Goal: Find specific page/section: Find specific page/section

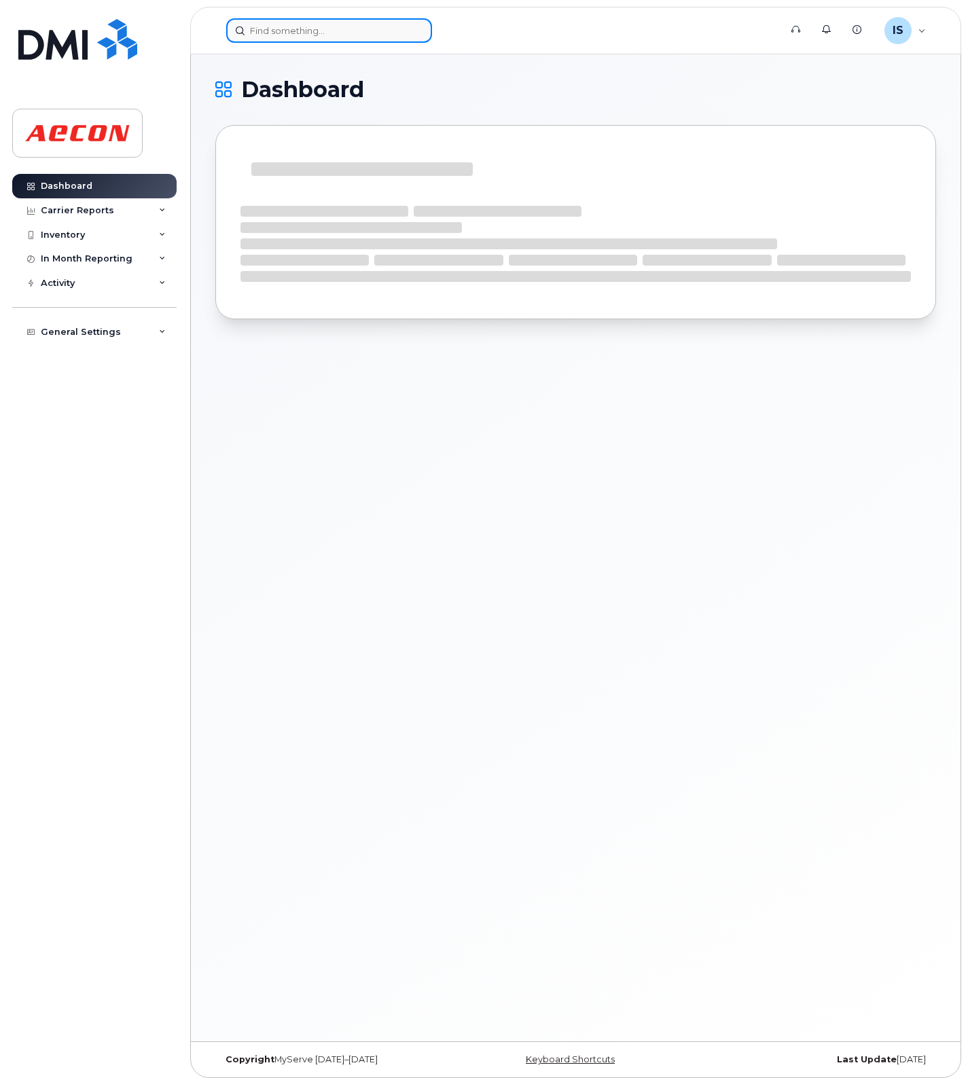
click at [304, 31] on input at bounding box center [329, 30] width 206 height 24
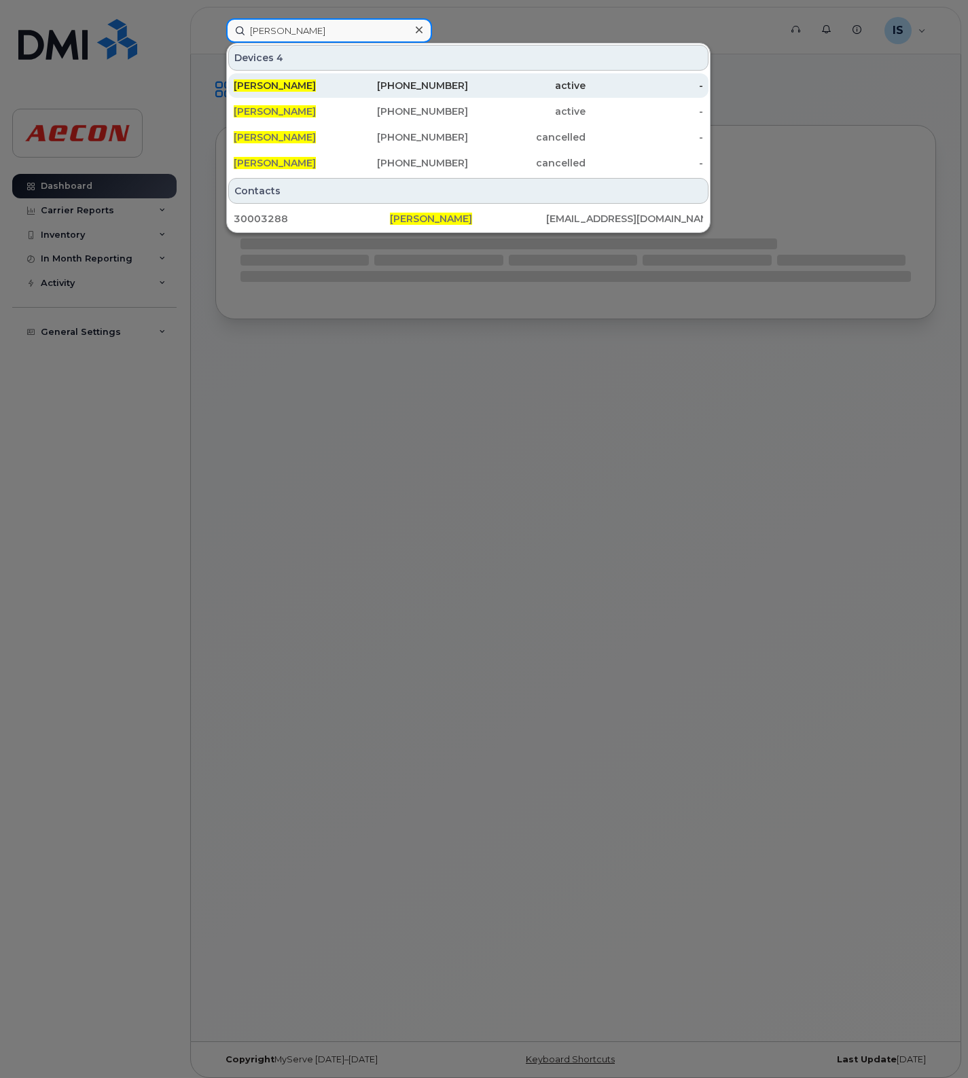
type input "gerry kyne"
click at [265, 80] on span "[PERSON_NAME]" at bounding box center [275, 85] width 82 height 12
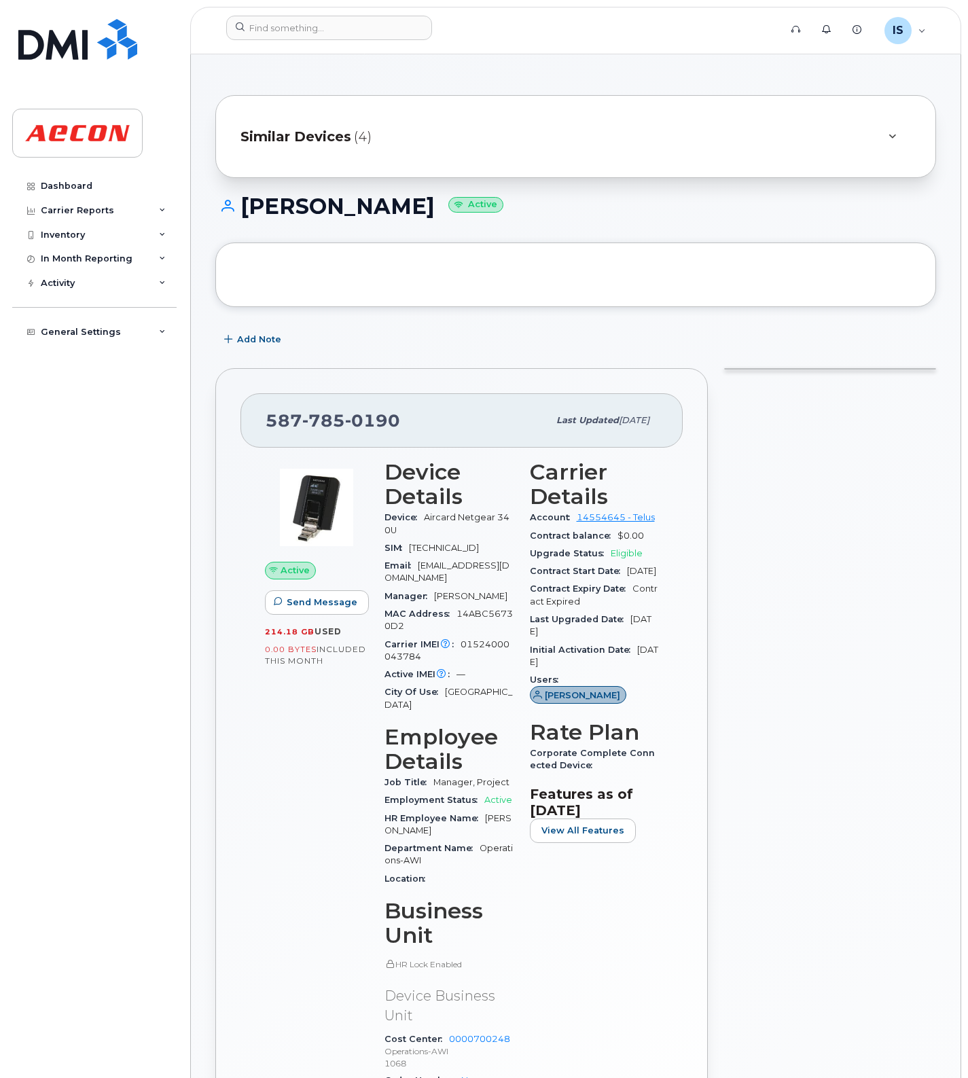
click at [330, 129] on span "Similar Devices" at bounding box center [295, 137] width 111 height 20
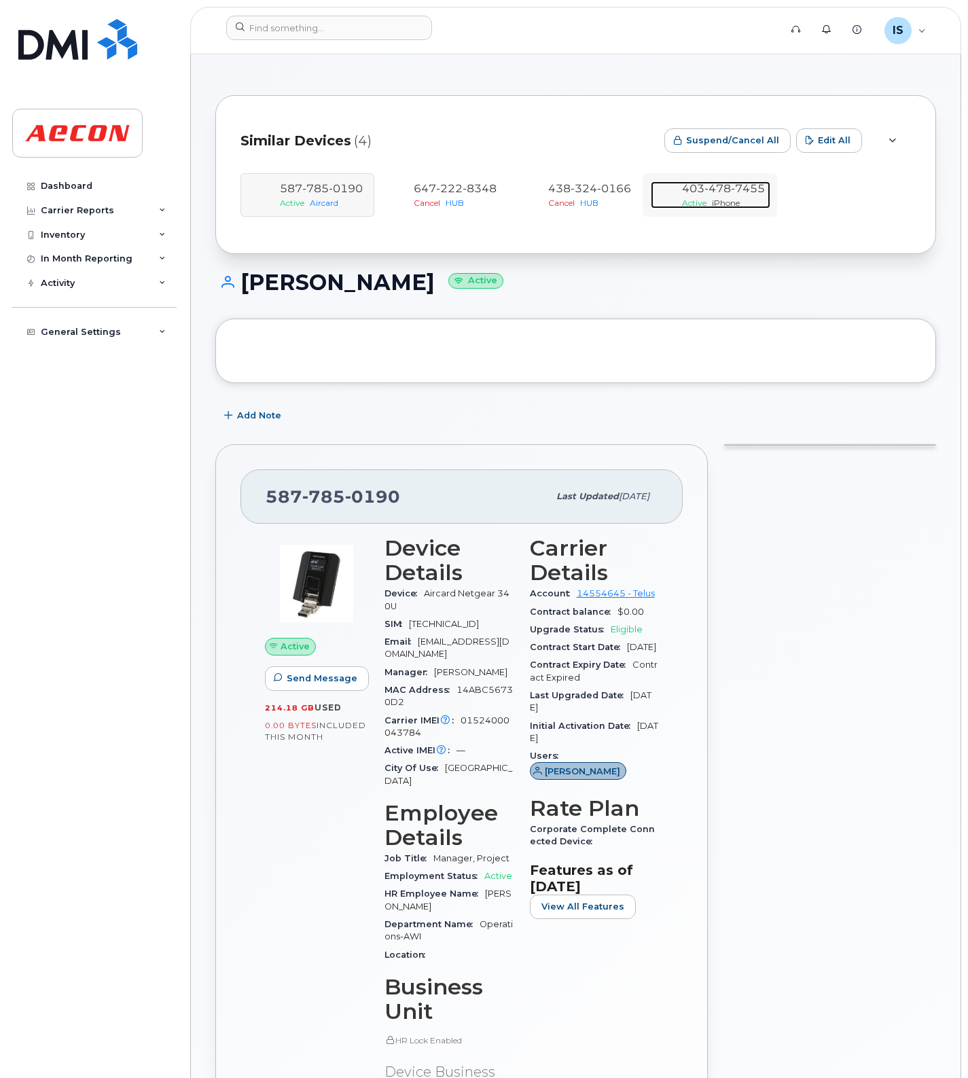
click at [770, 184] on div "403 478 7455 Active iPhone" at bounding box center [723, 194] width 94 height 27
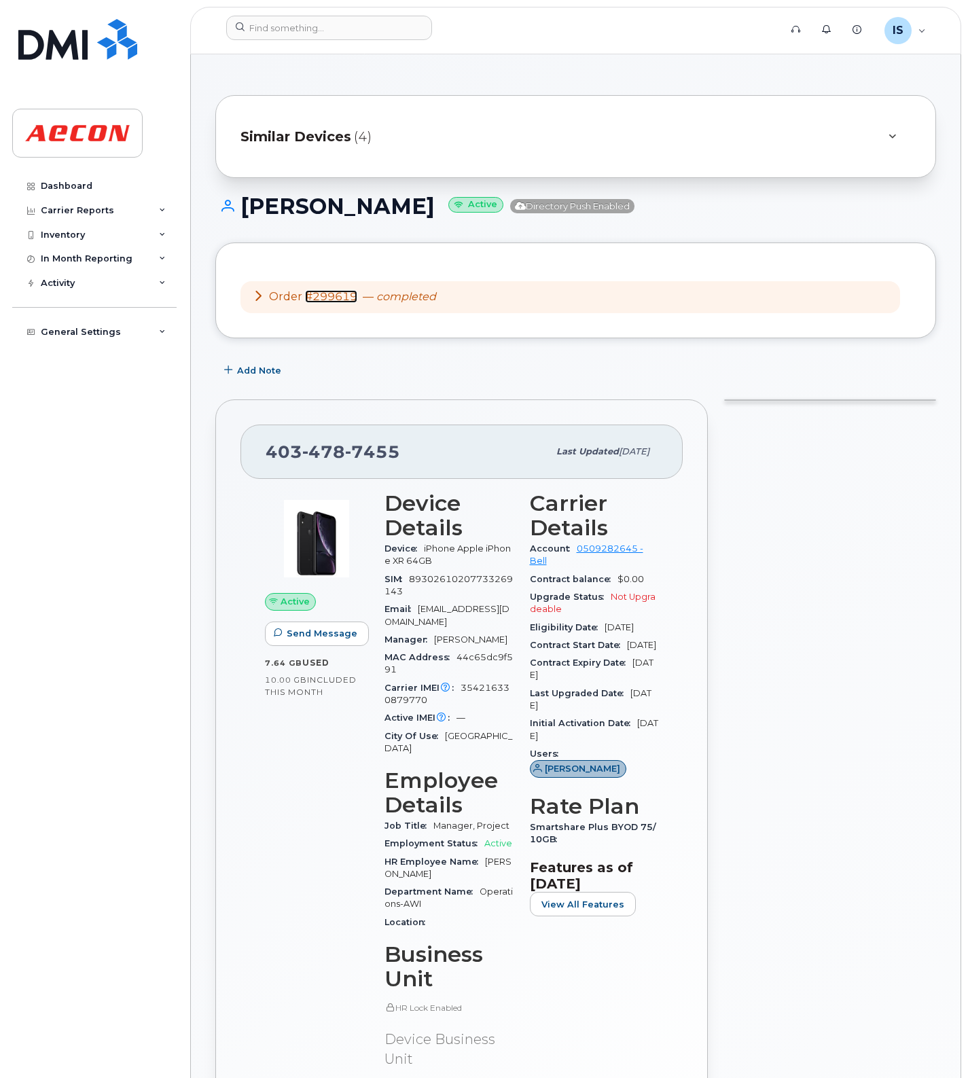
click at [323, 303] on link "#299619" at bounding box center [331, 296] width 52 height 13
click at [289, 132] on span "Similar Devices" at bounding box center [295, 137] width 111 height 20
